Goal: Task Accomplishment & Management: Manage account settings

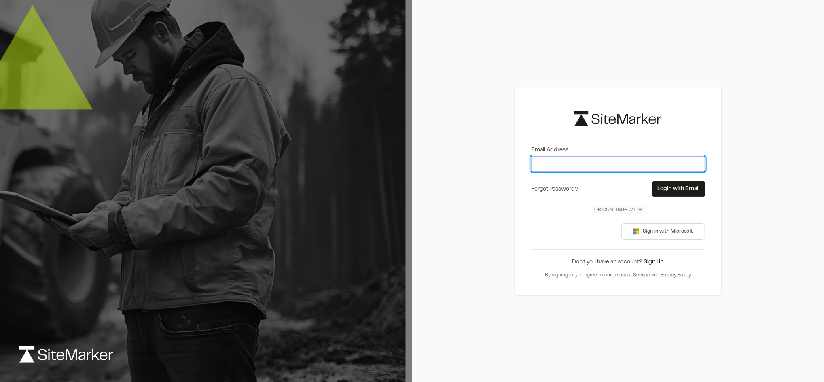
click at [571, 169] on input "Email Address" at bounding box center [618, 163] width 174 height 15
type input "**********"
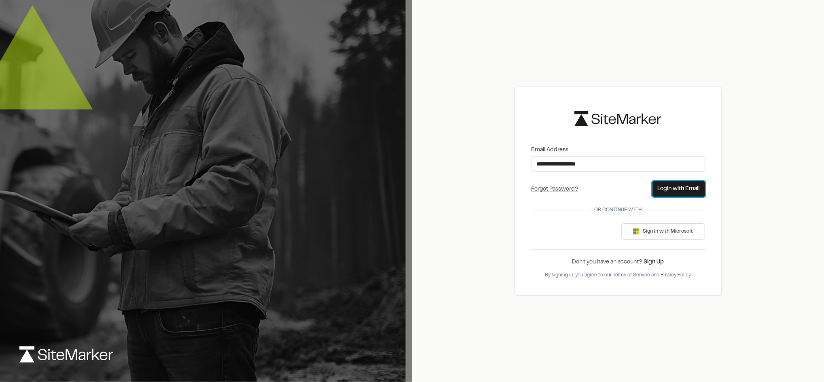
click at [666, 187] on button "Login with Email" at bounding box center [678, 188] width 53 height 15
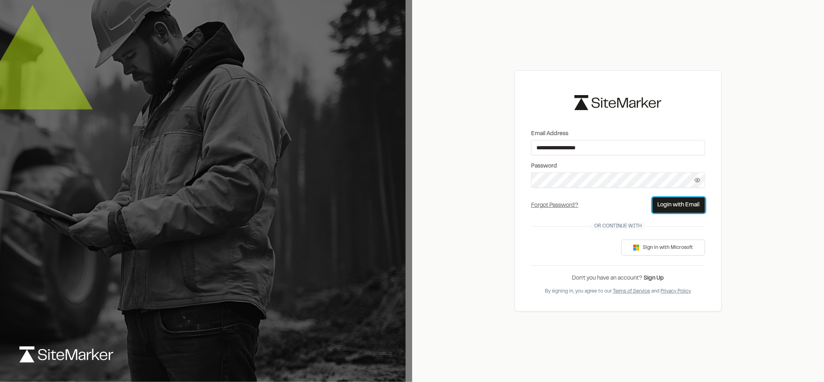
click at [673, 198] on button "Login with Email" at bounding box center [678, 204] width 53 height 15
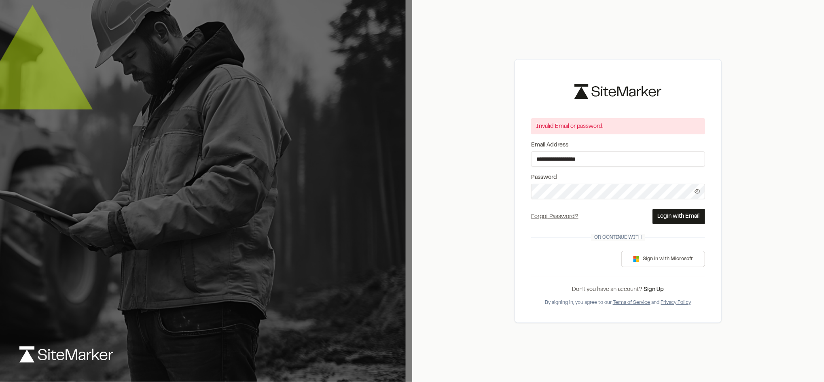
click at [645, 145] on label "Email Address" at bounding box center [618, 145] width 174 height 9
click at [645, 151] on input "**********" at bounding box center [618, 158] width 174 height 15
click at [697, 190] on icon at bounding box center [697, 191] width 6 height 6
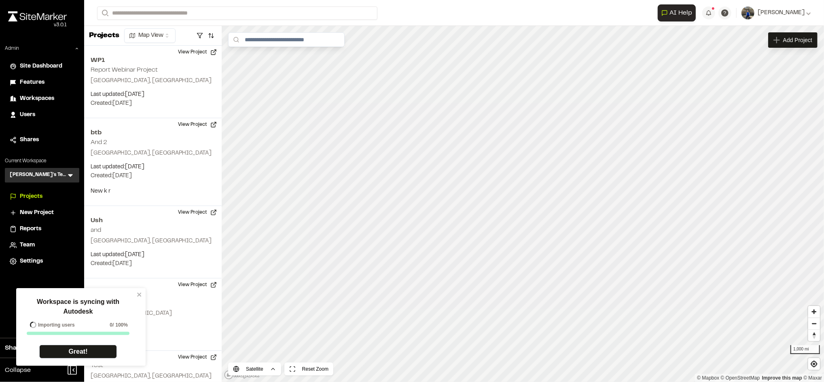
click at [136, 294] on div "Workspace is syncing with Autodesk Importing users 0 / 100% Great!" at bounding box center [77, 327] width 117 height 73
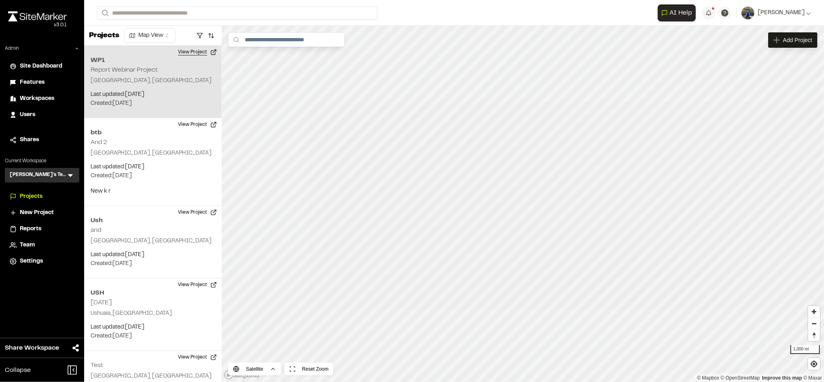
click at [198, 51] on button "View Project" at bounding box center [197, 52] width 49 height 13
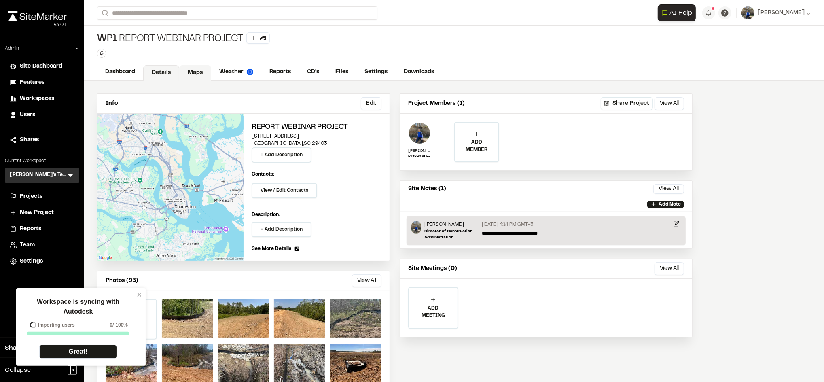
click at [199, 72] on link "Maps" at bounding box center [195, 72] width 32 height 15
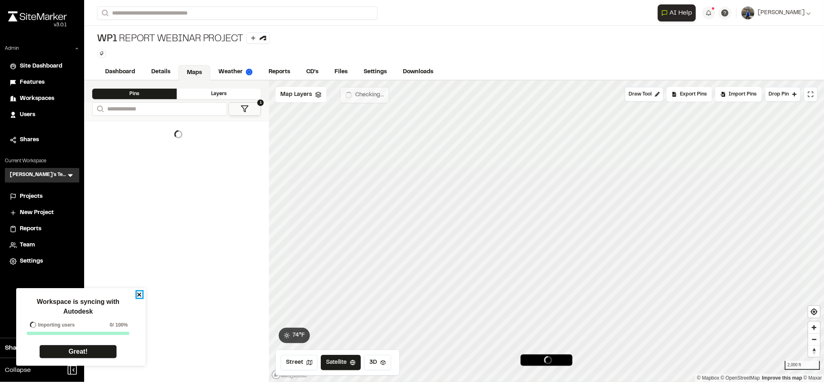
click at [140, 296] on icon "close" at bounding box center [139, 294] width 4 height 4
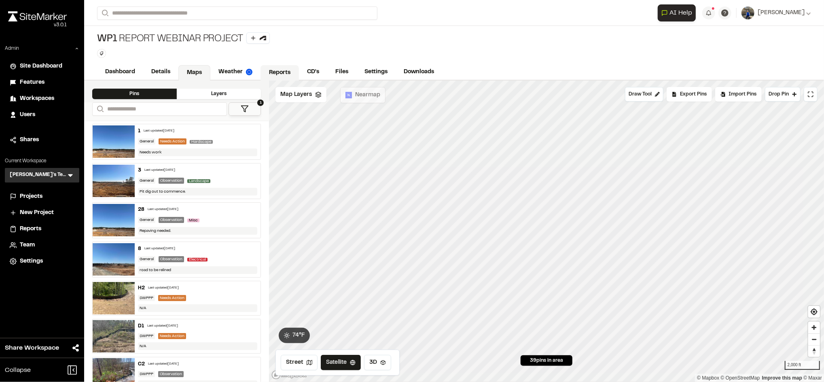
click at [293, 78] on link "Reports" at bounding box center [279, 72] width 38 height 15
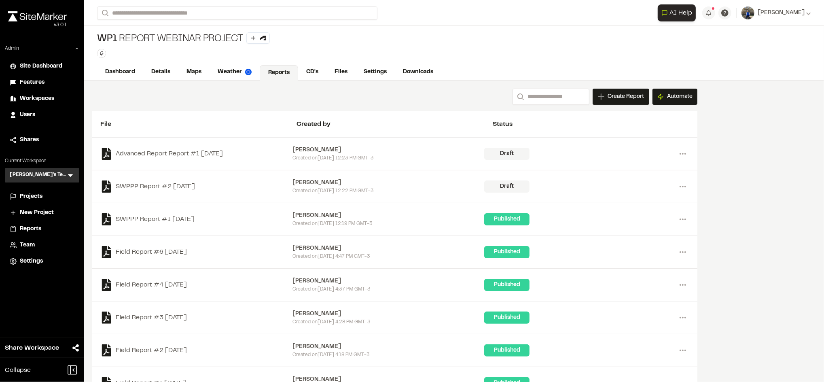
click at [497, 44] on div "WP1 Report Webinar Project Type Enter or comma to add tag." at bounding box center [454, 45] width 740 height 38
click at [197, 75] on link "Maps" at bounding box center [194, 72] width 32 height 15
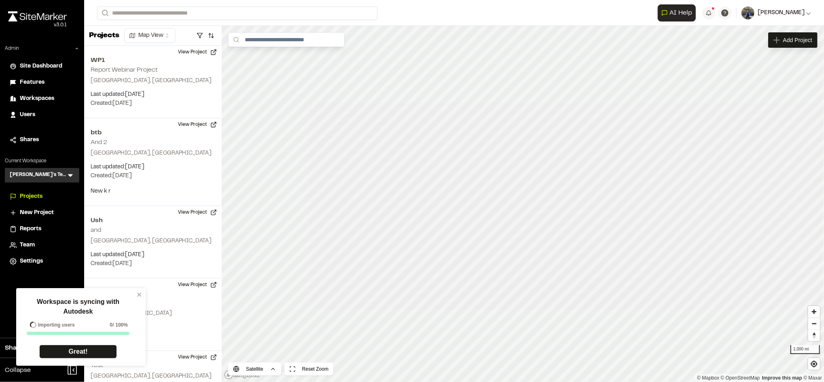
click at [803, 16] on span "[PERSON_NAME]" at bounding box center [780, 12] width 47 height 9
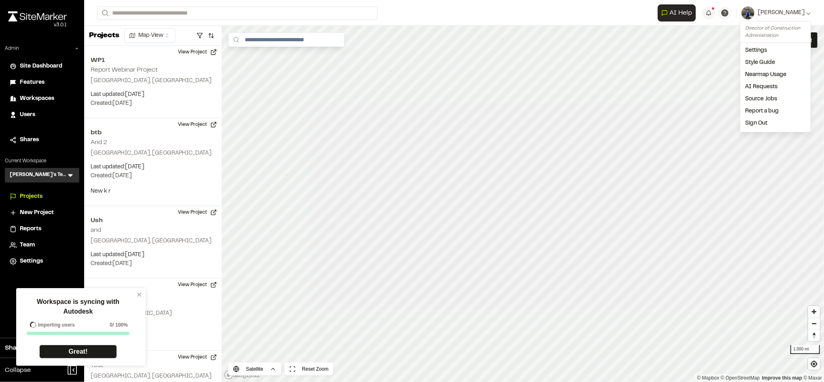
click at [759, 128] on link "Sign Out" at bounding box center [775, 123] width 70 height 12
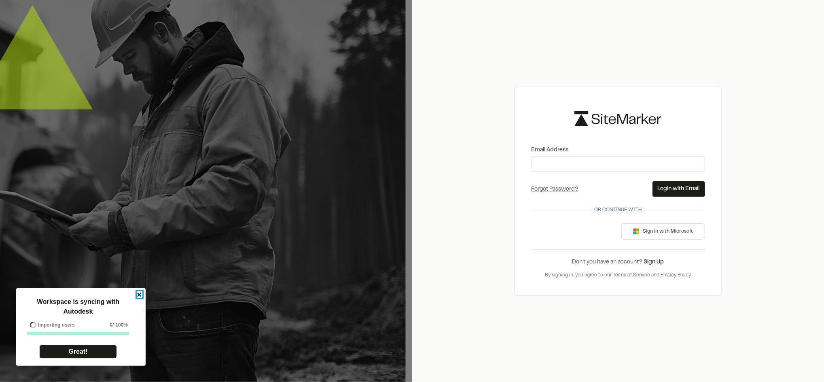
click at [141, 293] on icon "close" at bounding box center [140, 294] width 6 height 6
